Goal: Information Seeking & Learning: Learn about a topic

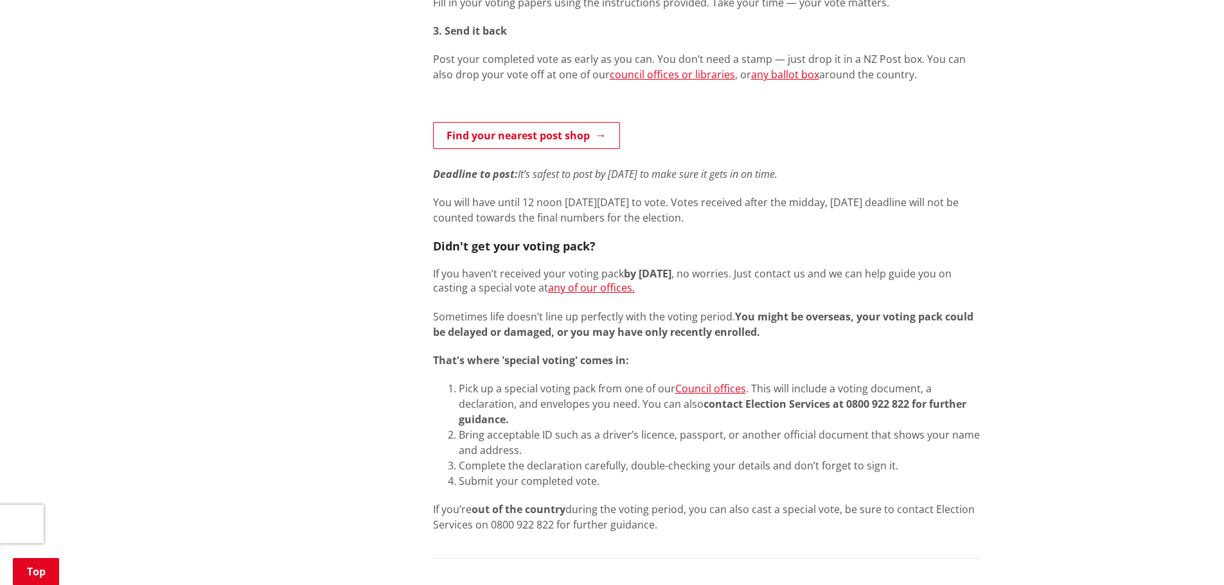
scroll to position [707, 0]
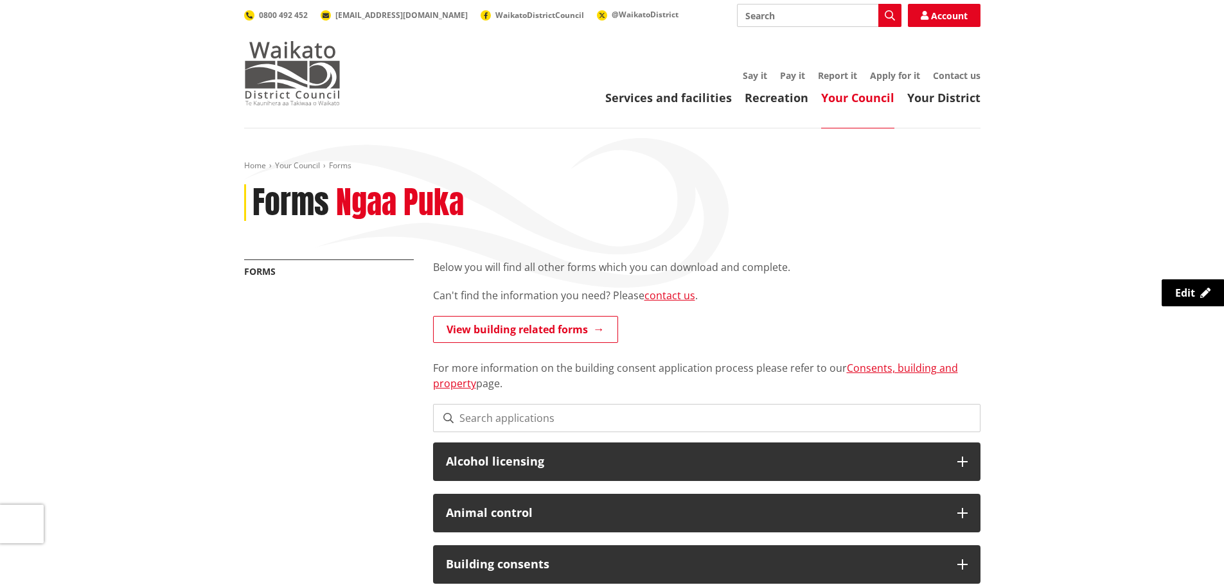
click at [292, 76] on img at bounding box center [292, 73] width 96 height 64
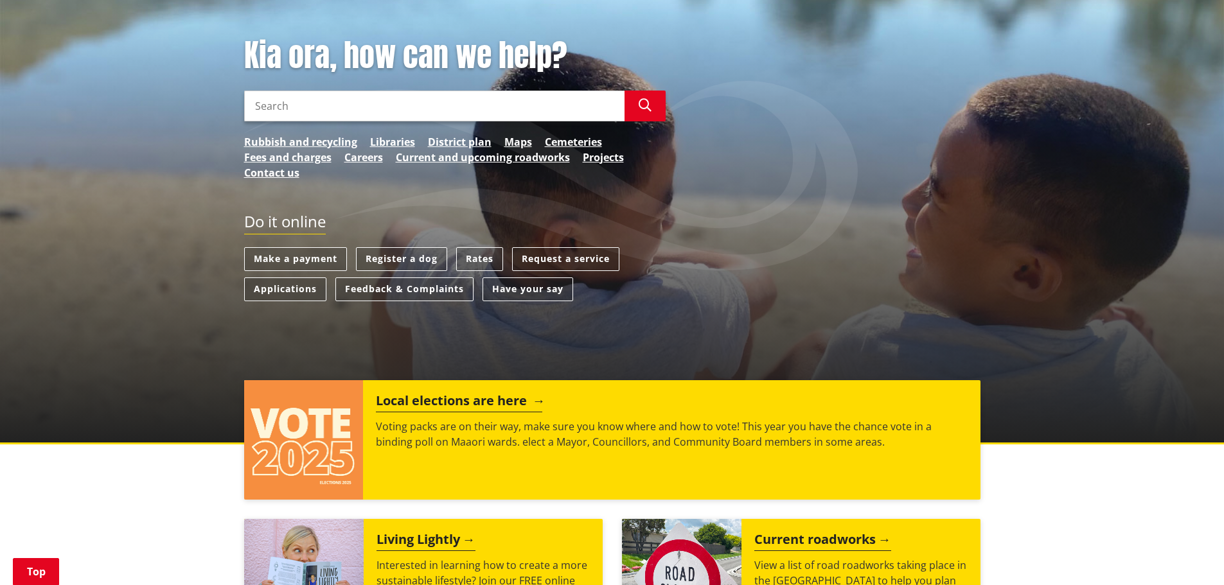
scroll to position [193, 0]
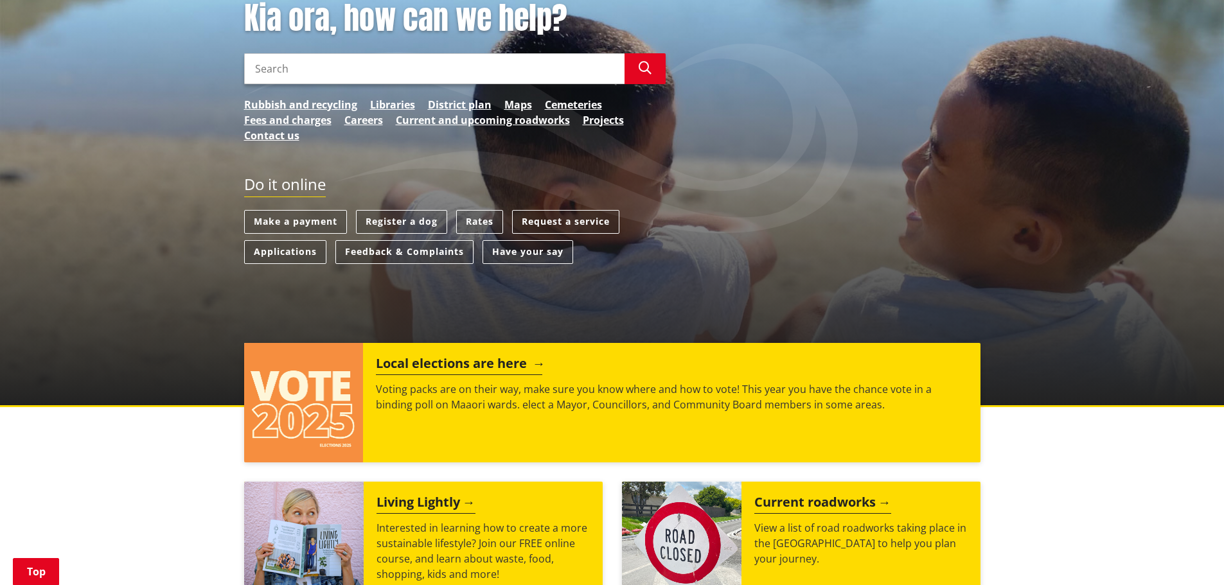
click at [474, 367] on h2 "Local elections are here" at bounding box center [459, 365] width 166 height 19
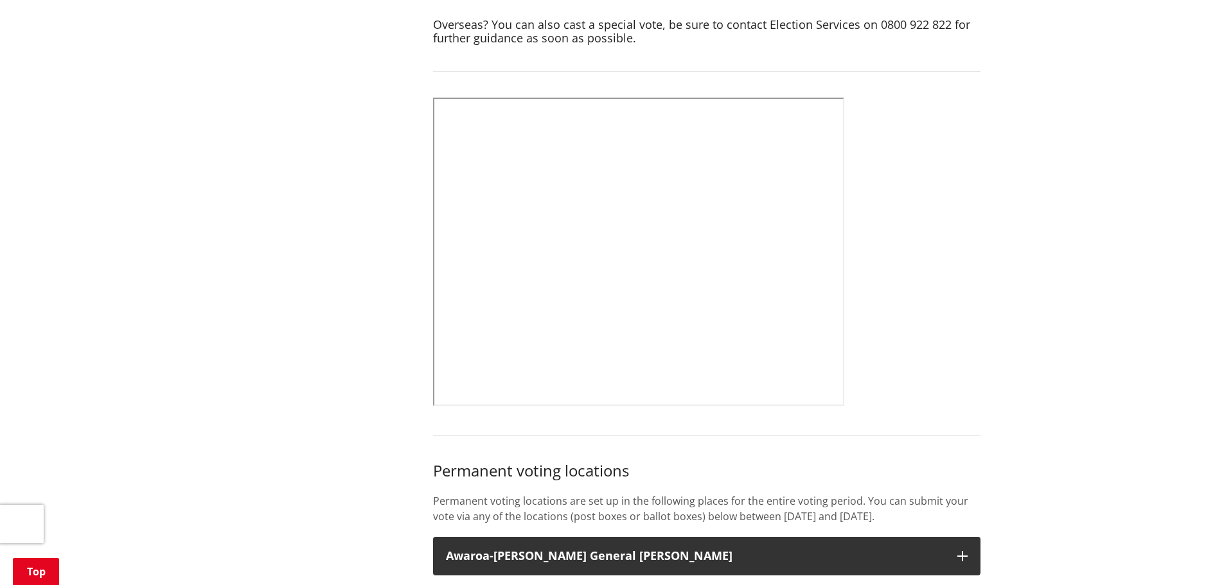
scroll to position [578, 0]
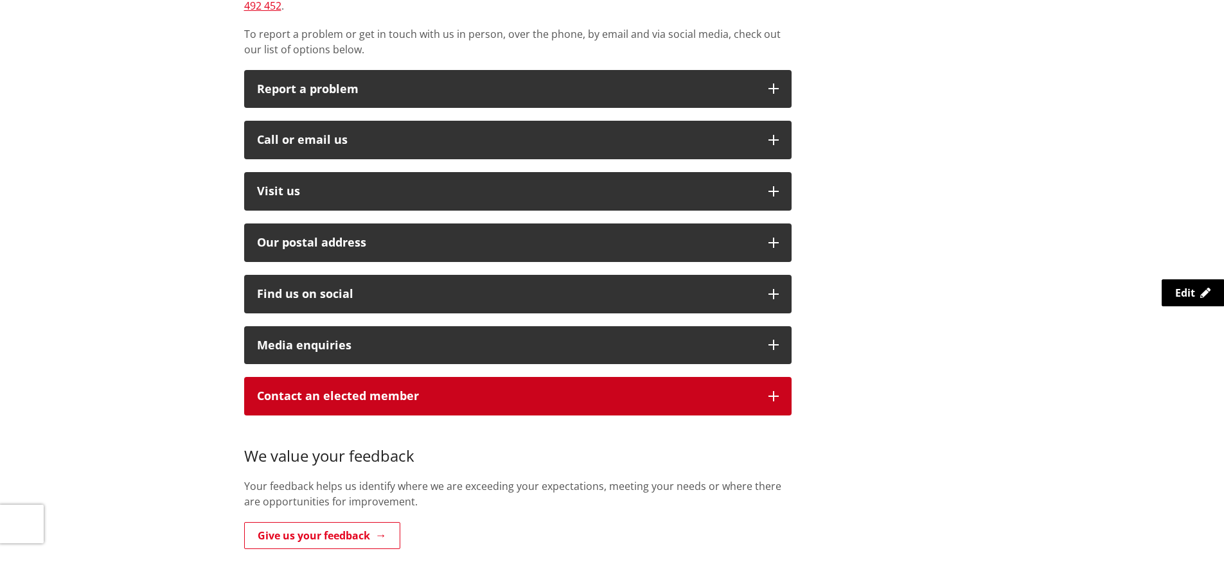
scroll to position [385, 0]
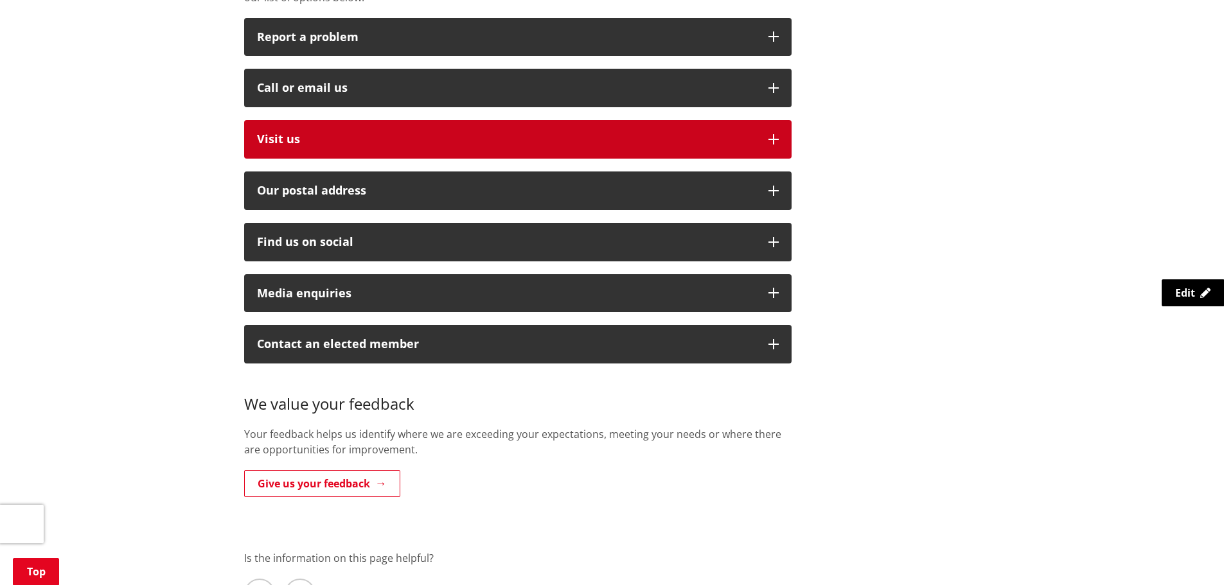
click at [317, 120] on button "Visit us" at bounding box center [517, 139] width 547 height 39
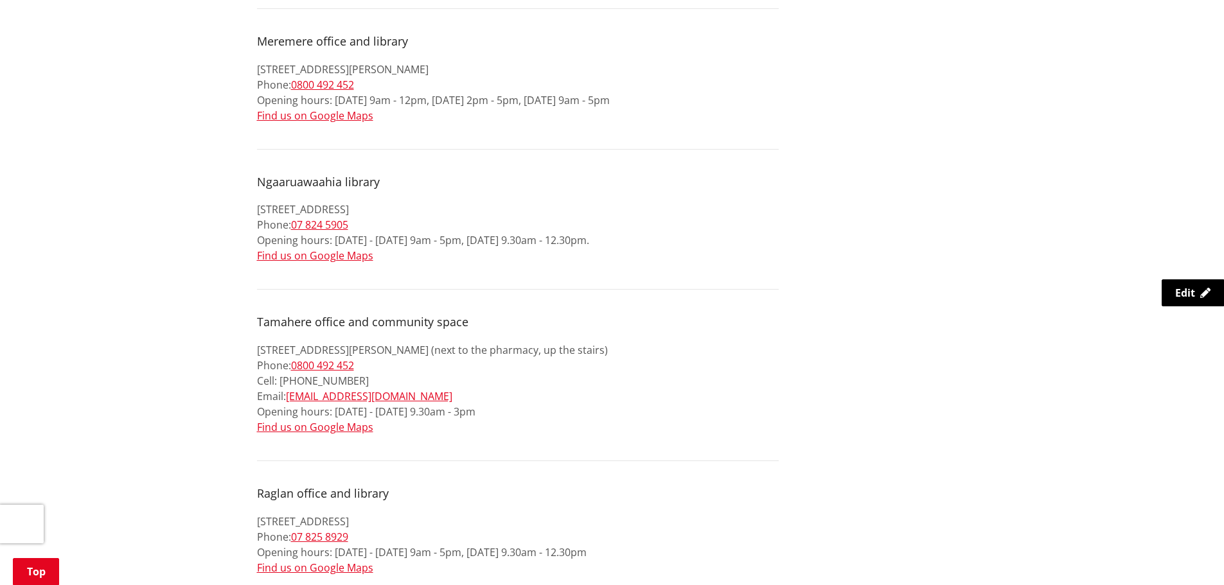
scroll to position [835, 0]
